Goal: Transaction & Acquisition: Download file/media

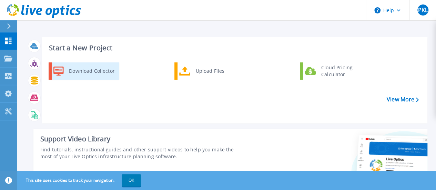
click at [96, 70] on div "Download Collector" at bounding box center [91, 71] width 52 height 14
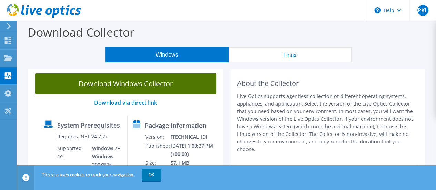
click at [125, 83] on link "Download Windows Collector" at bounding box center [125, 83] width 181 height 21
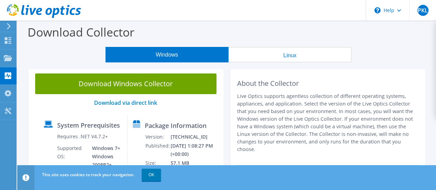
click at [377, 59] on div "Windows Linux" at bounding box center [228, 54] width 408 height 15
